Goal: Task Accomplishment & Management: Manage account settings

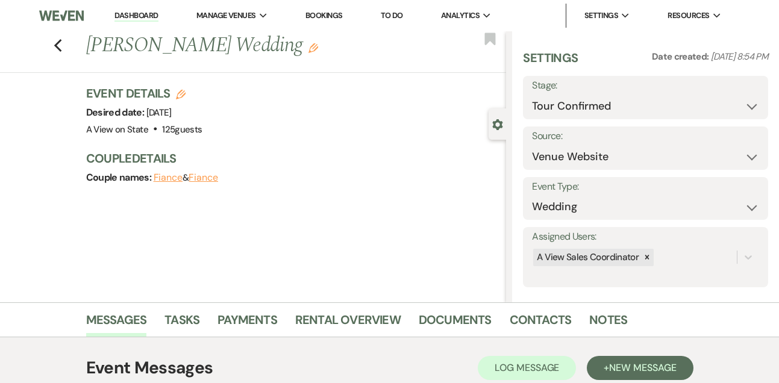
select select "4"
select select "5"
click at [129, 21] on link "Dashboard" at bounding box center [135, 15] width 43 height 11
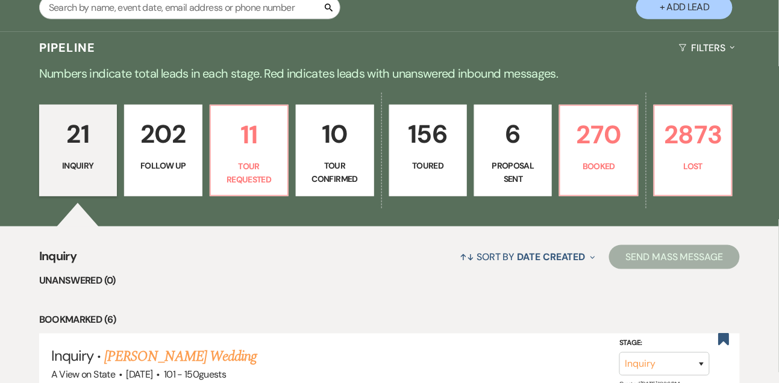
scroll to position [254, 0]
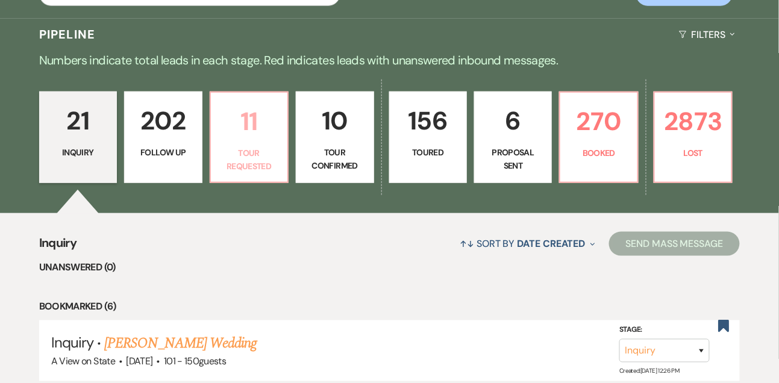
click at [261, 125] on p "11" at bounding box center [249, 121] width 62 height 40
select select "2"
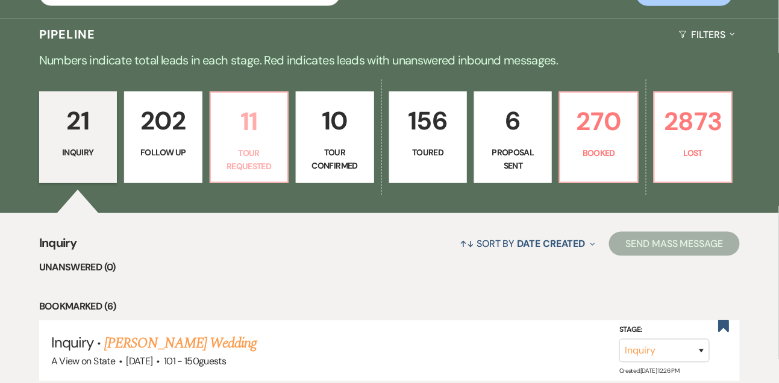
select select "2"
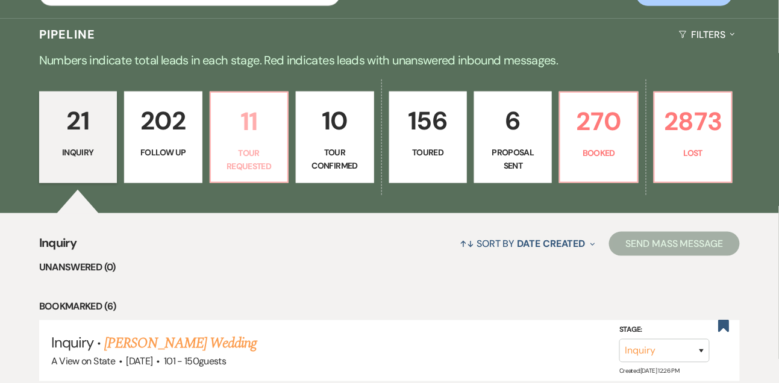
select select "2"
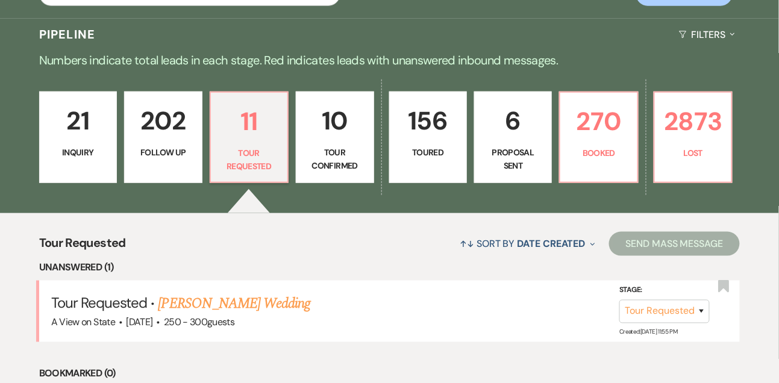
scroll to position [384, 0]
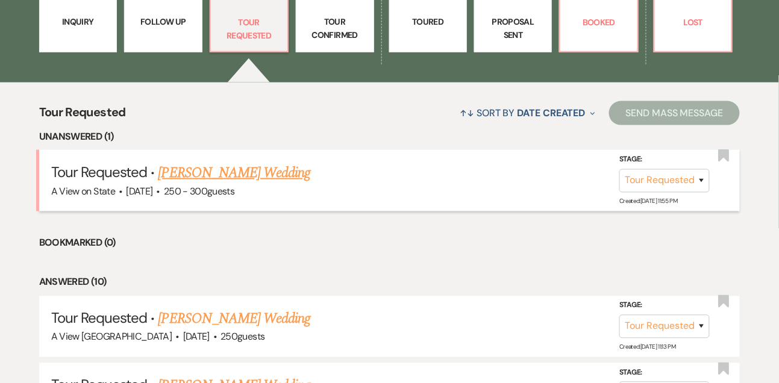
click at [244, 174] on link "[PERSON_NAME] Wedding" at bounding box center [234, 173] width 152 height 22
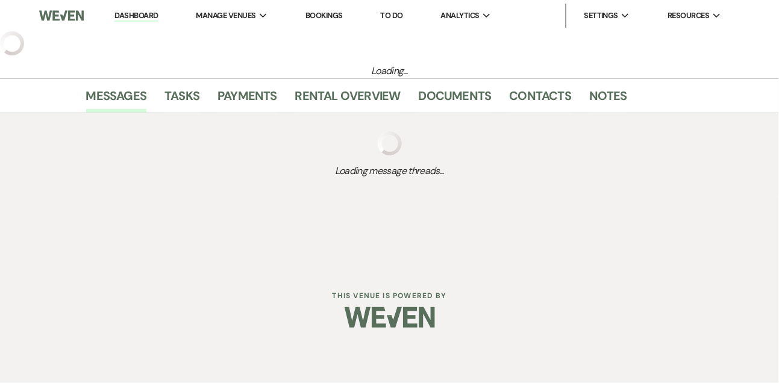
select select "2"
select select "5"
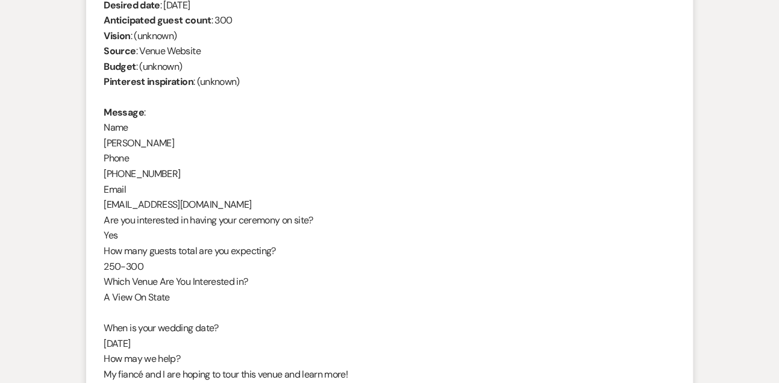
scroll to position [577, 0]
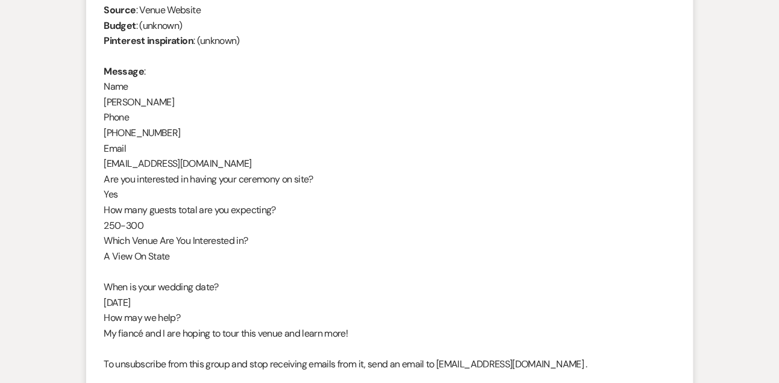
click at [139, 161] on div "From : [PERSON_NAME] Event : [PERSON_NAME] Event Desired date : [DATE] Anticipa…" at bounding box center [389, 156] width 571 height 462
copy div "[EMAIL_ADDRESS][DOMAIN_NAME]"
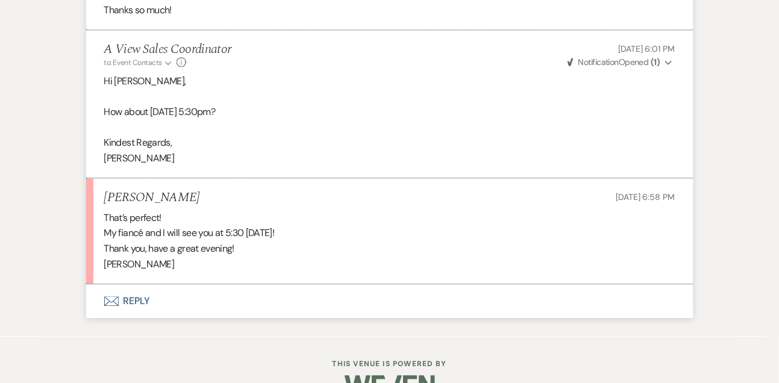
scroll to position [2028, 0]
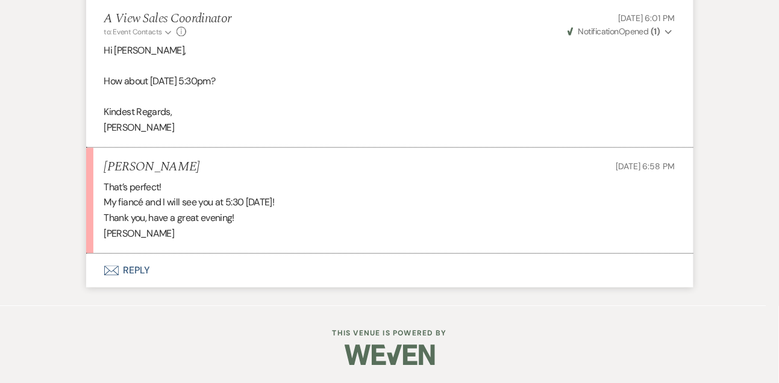
click at [140, 270] on button "Envelope Reply" at bounding box center [389, 271] width 607 height 34
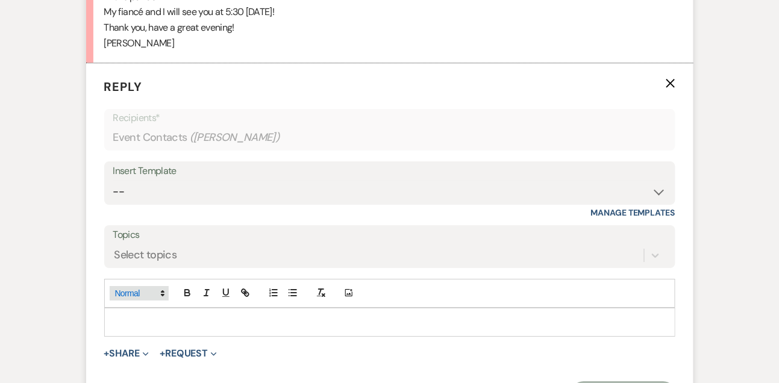
scroll to position [2236, 0]
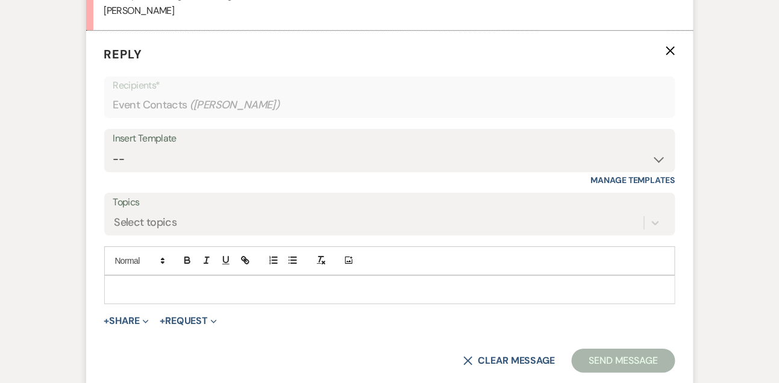
click at [140, 296] on p at bounding box center [390, 289] width 552 height 13
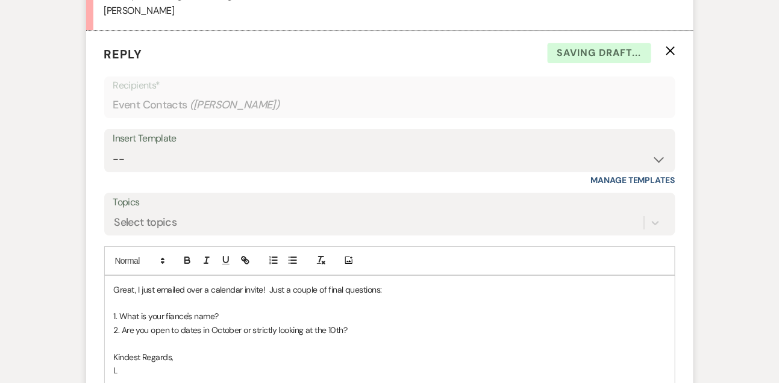
scroll to position [2243, 0]
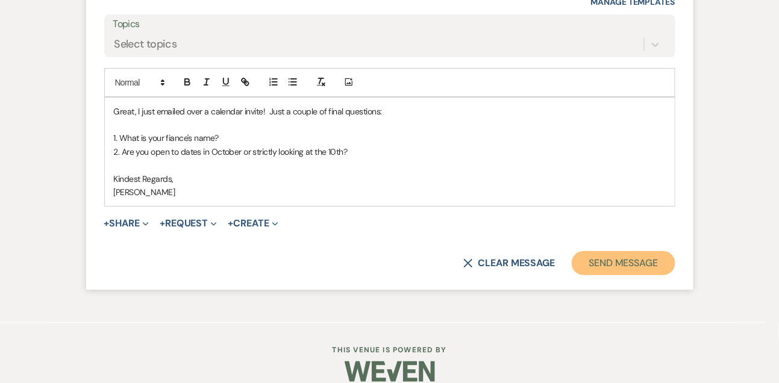
click at [612, 275] on button "Send Message" at bounding box center [622, 263] width 103 height 24
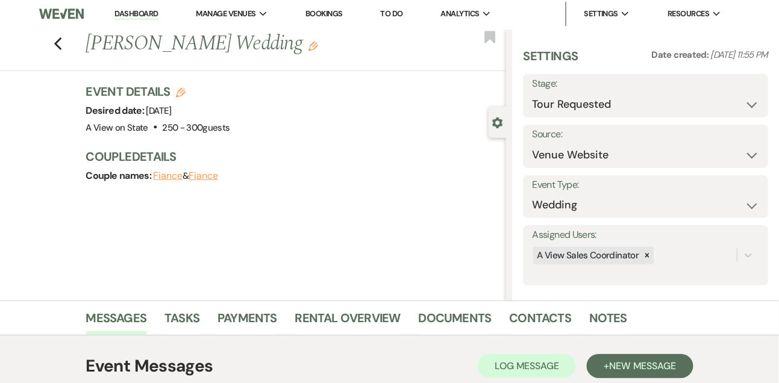
scroll to position [0, 0]
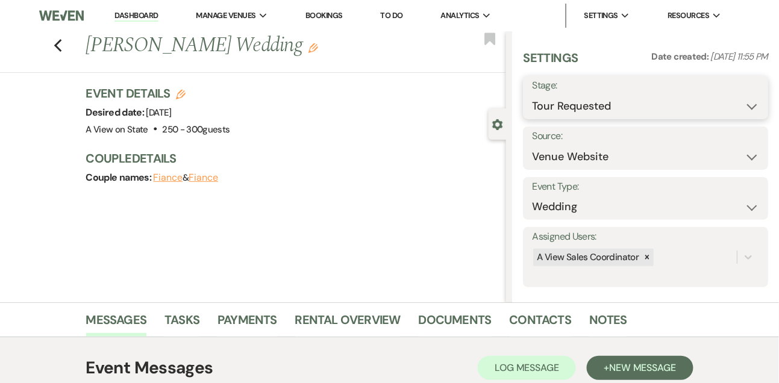
click at [555, 112] on select "Inquiry Follow Up Tour Requested Tour Confirmed Toured Proposal Sent Booked Lost" at bounding box center [645, 106] width 227 height 23
select select "4"
click at [532, 95] on select "Inquiry Follow Up Tour Requested Tour Confirmed Toured Proposal Sent Booked Lost" at bounding box center [645, 106] width 227 height 23
click at [750, 90] on button "Save" at bounding box center [742, 98] width 51 height 24
click at [130, 17] on link "Dashboard" at bounding box center [135, 15] width 43 height 11
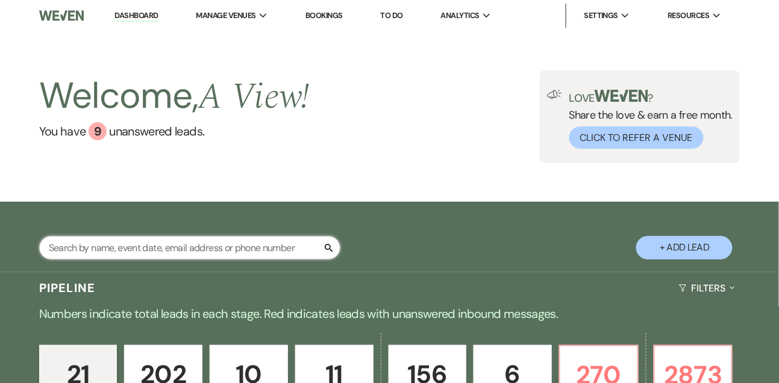
drag, startPoint x: 178, startPoint y: 261, endPoint x: 178, endPoint y: 252, distance: 9.0
click at [178, 260] on input "text" at bounding box center [189, 247] width 301 height 23
type input "[PERSON_NAME]"
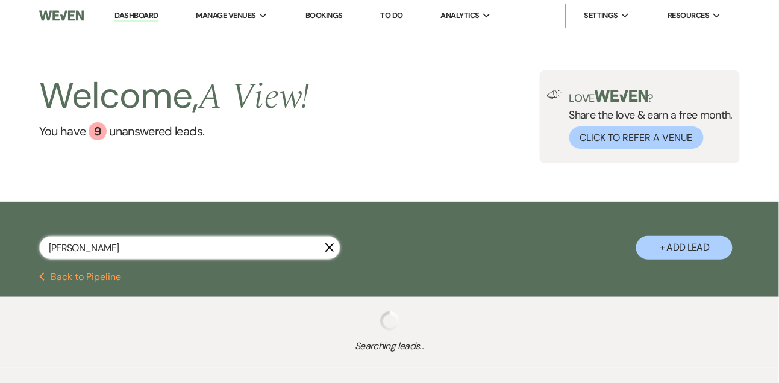
select select "4"
select select "8"
select select "4"
select select "8"
select select "4"
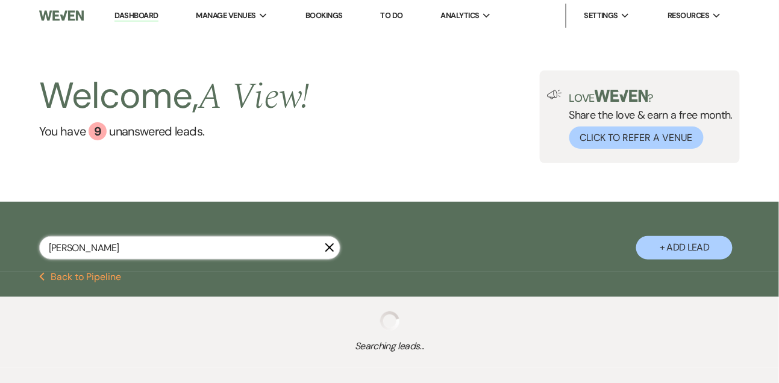
select select "8"
select select "4"
select select "9"
select select "5"
select select "8"
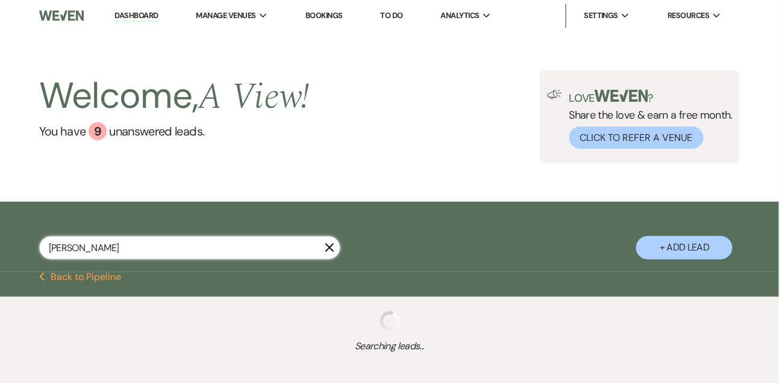
select select "4"
select select "8"
select select "5"
select select "8"
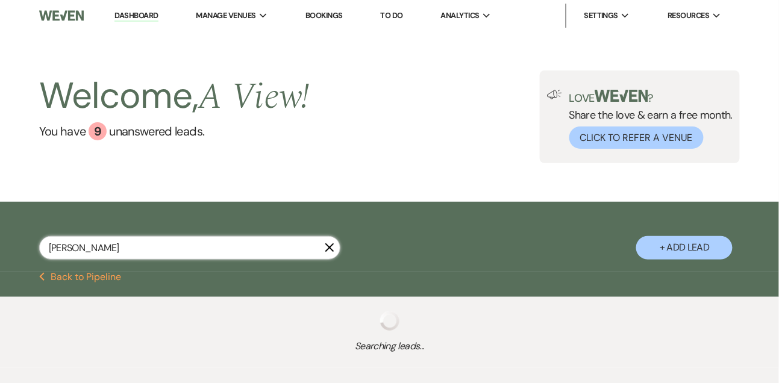
select select "8"
select select "7"
select select "8"
select select "4"
select select "8"
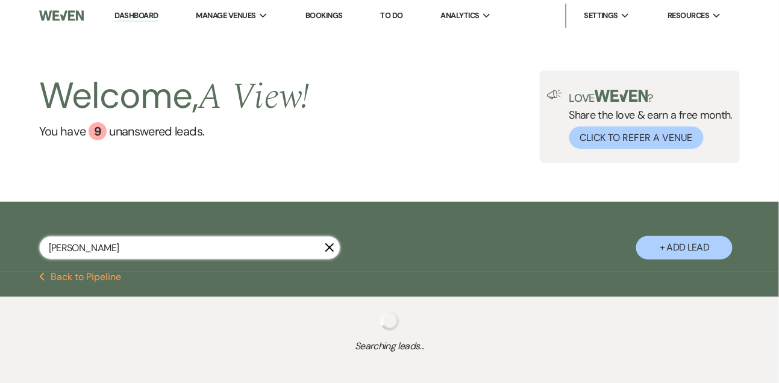
select select "4"
select select "8"
select select "4"
select select "8"
select select "5"
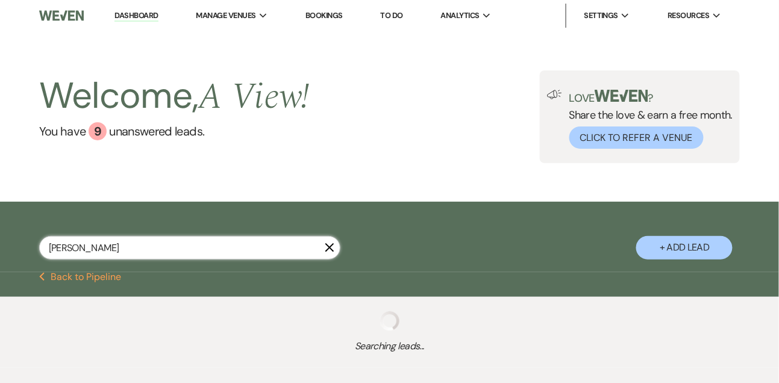
select select "8"
select select "5"
select select "8"
select select "4"
select select "8"
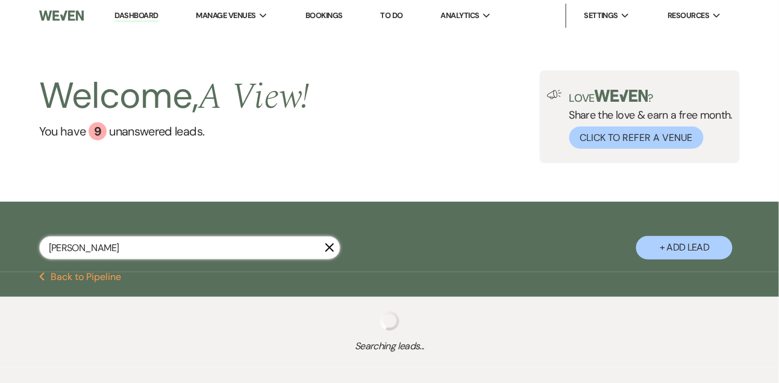
select select "8"
select select "4"
select select "8"
select select "4"
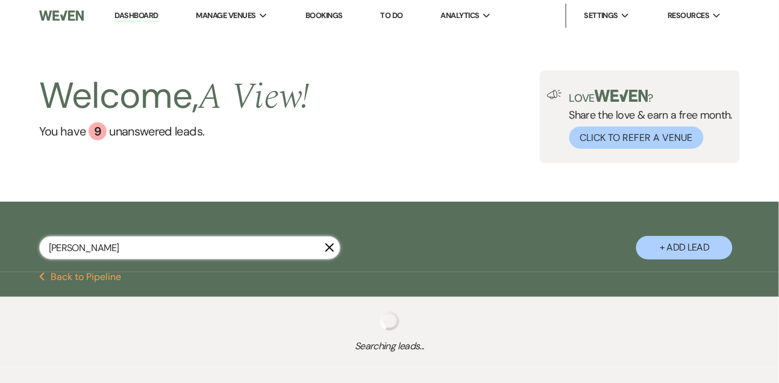
select select "8"
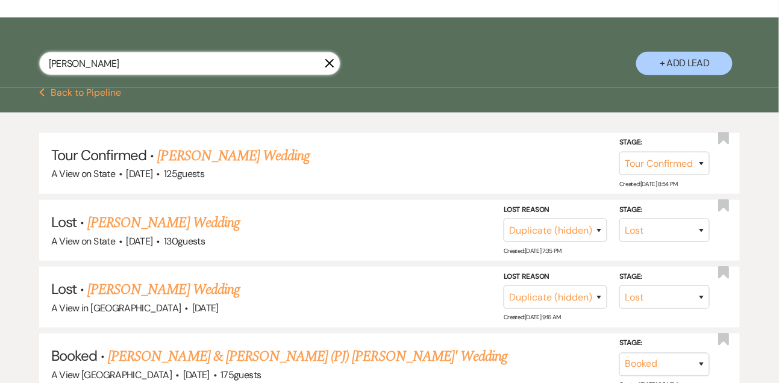
scroll to position [187, 0]
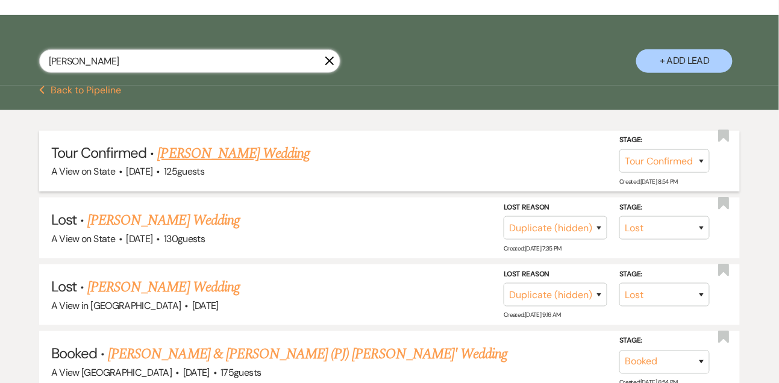
type input "[PERSON_NAME]"
click at [201, 164] on link "[PERSON_NAME] Wedding" at bounding box center [234, 154] width 152 height 22
select select "4"
select select "5"
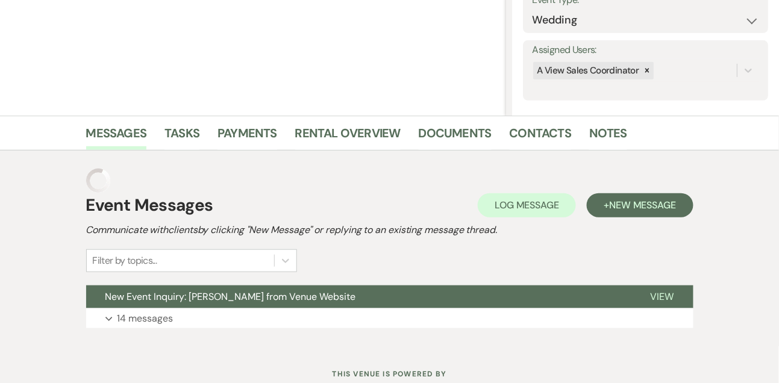
scroll to position [5, 0]
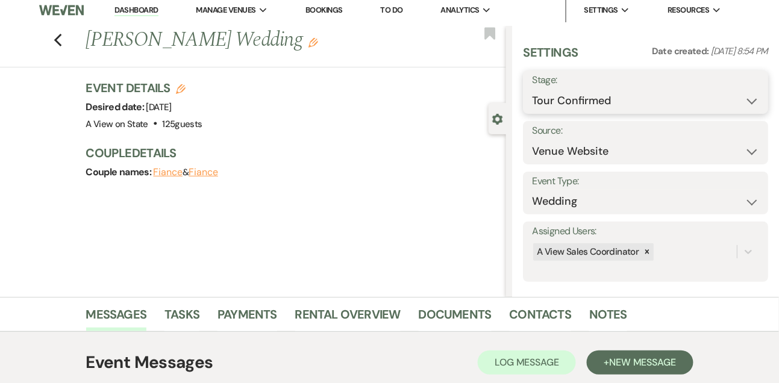
click at [559, 108] on select "Inquiry Follow Up Tour Requested Tour Confirmed Toured Proposal Sent Booked Lost" at bounding box center [645, 100] width 227 height 23
select select "5"
click at [532, 89] on select "Inquiry Follow Up Tour Requested Tour Confirmed Toured Proposal Sent Booked Lost" at bounding box center [645, 100] width 227 height 23
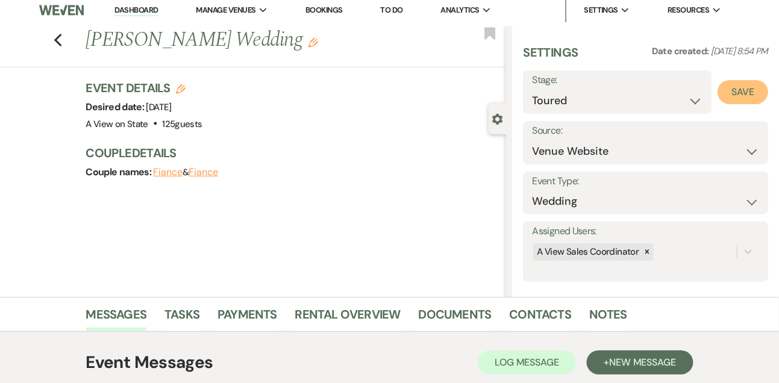
click at [749, 94] on button "Save" at bounding box center [742, 92] width 51 height 24
click at [609, 321] on link "Notes" at bounding box center [608, 318] width 38 height 26
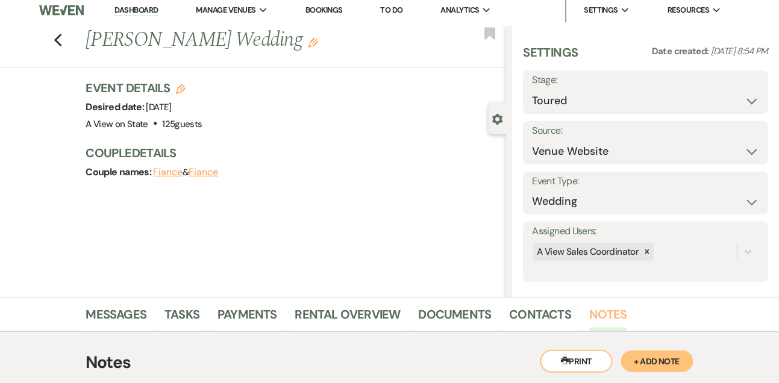
scroll to position [172, 0]
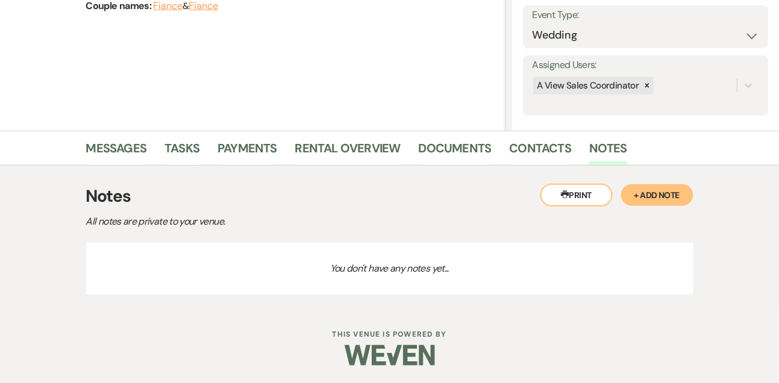
click at [659, 192] on button "+ Add Note" at bounding box center [657, 195] width 72 height 22
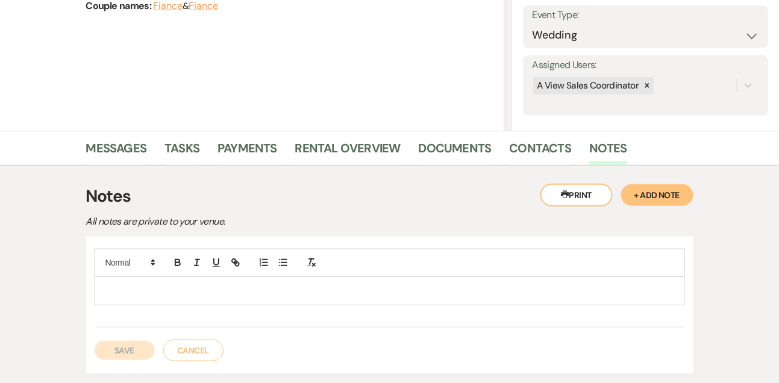
click at [205, 279] on div at bounding box center [389, 291] width 589 height 28
paste div
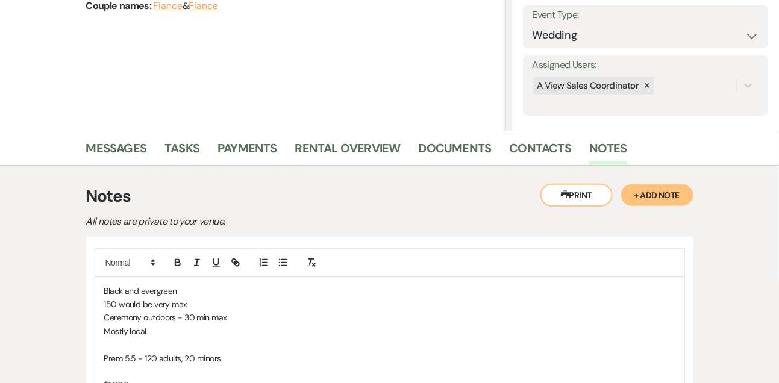
click at [190, 290] on p "Black and evergreen" at bounding box center [389, 290] width 571 height 13
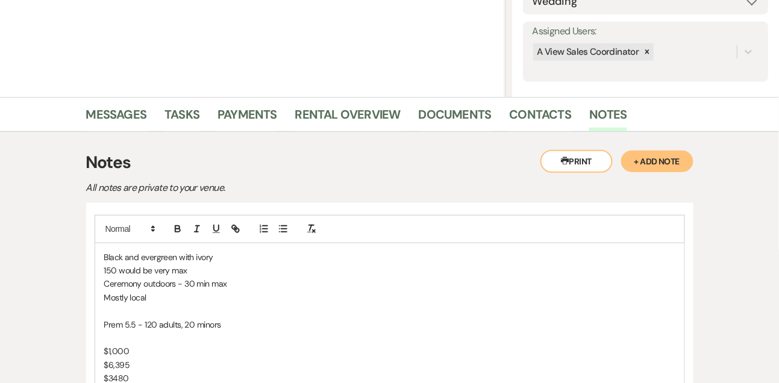
scroll to position [207, 0]
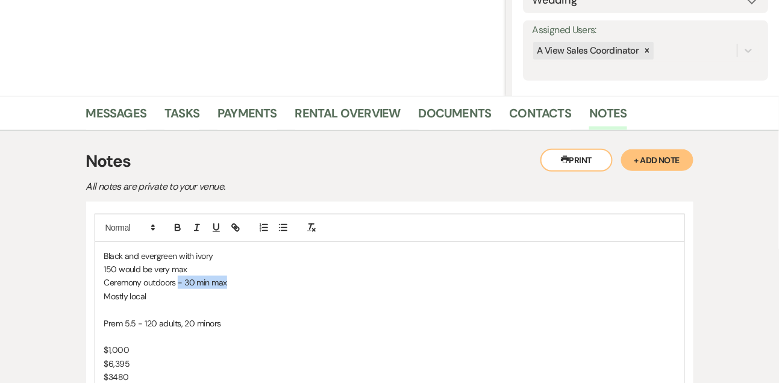
drag, startPoint x: 178, startPoint y: 283, endPoint x: 279, endPoint y: 279, distance: 101.3
click at [279, 280] on p "Ceremony outdoors - 30 min max" at bounding box center [389, 282] width 571 height 13
click at [245, 291] on p "Mostly local" at bounding box center [389, 296] width 571 height 13
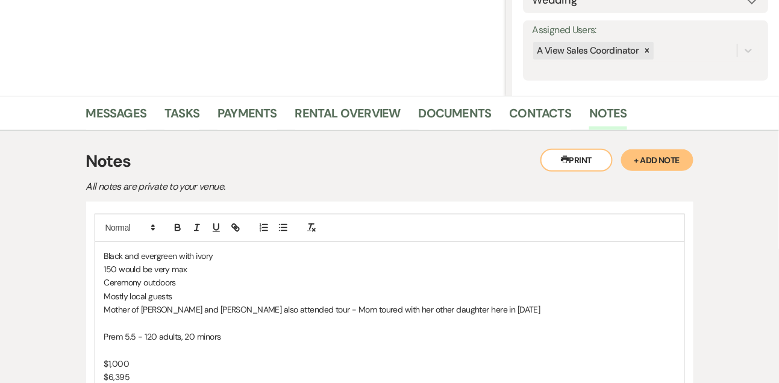
click at [104, 350] on p at bounding box center [389, 349] width 571 height 13
click at [115, 325] on p at bounding box center [389, 323] width 571 height 13
click at [139, 347] on p "Prem 5.5 - 120 adults, 20 minors" at bounding box center [389, 349] width 571 height 13
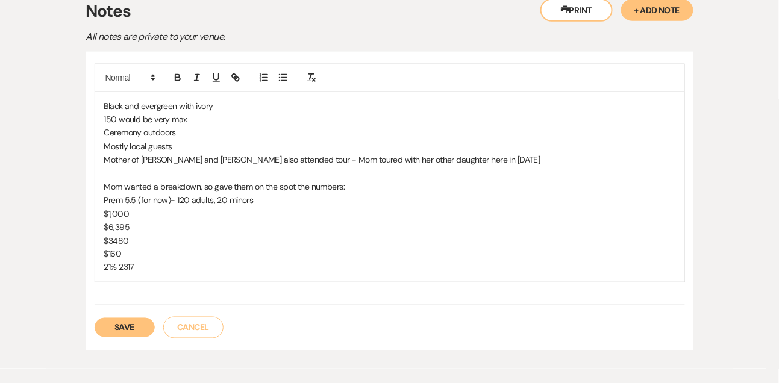
scroll to position [358, 0]
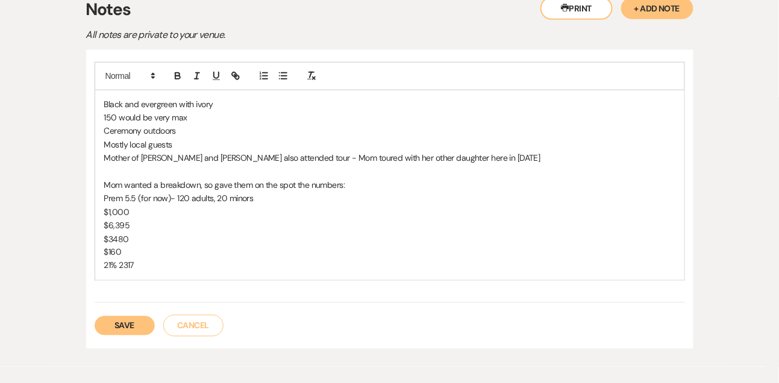
click at [155, 264] on p "21% 2317" at bounding box center [389, 265] width 571 height 13
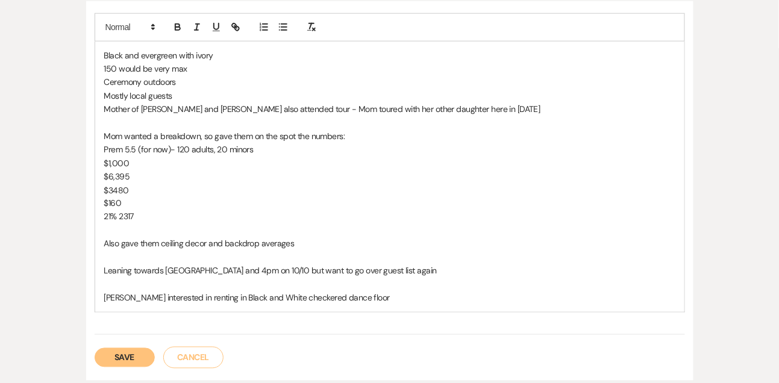
scroll to position [499, 0]
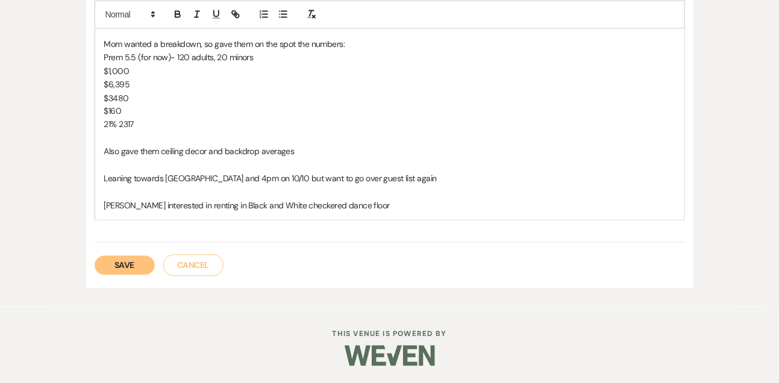
click at [144, 268] on button "Save" at bounding box center [125, 265] width 60 height 19
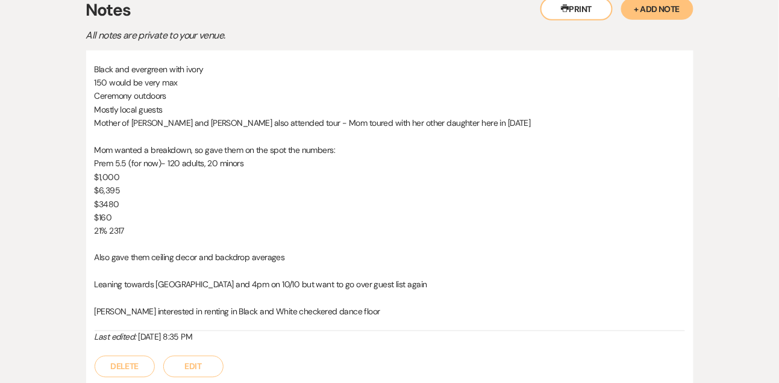
scroll to position [397, 0]
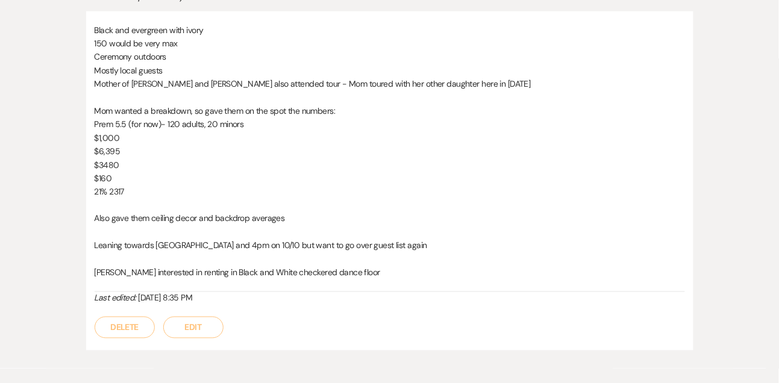
click at [198, 324] on button "Edit" at bounding box center [193, 328] width 60 height 22
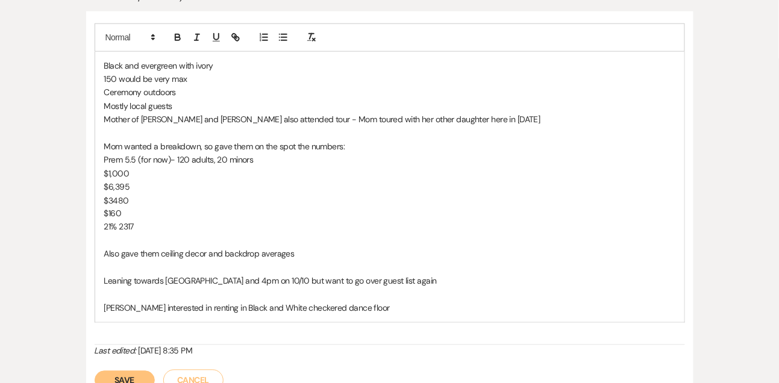
click at [366, 309] on p "[PERSON_NAME] interested in renting in Black and White checkered dance floor" at bounding box center [389, 308] width 571 height 13
click at [408, 280] on p "Leaning towards [GEOGRAPHIC_DATA] and 4pm on 10/10 but want to go over guest li…" at bounding box center [389, 281] width 571 height 13
click at [139, 375] on button "Save" at bounding box center [125, 380] width 60 height 19
